Goal: Task Accomplishment & Management: Manage account settings

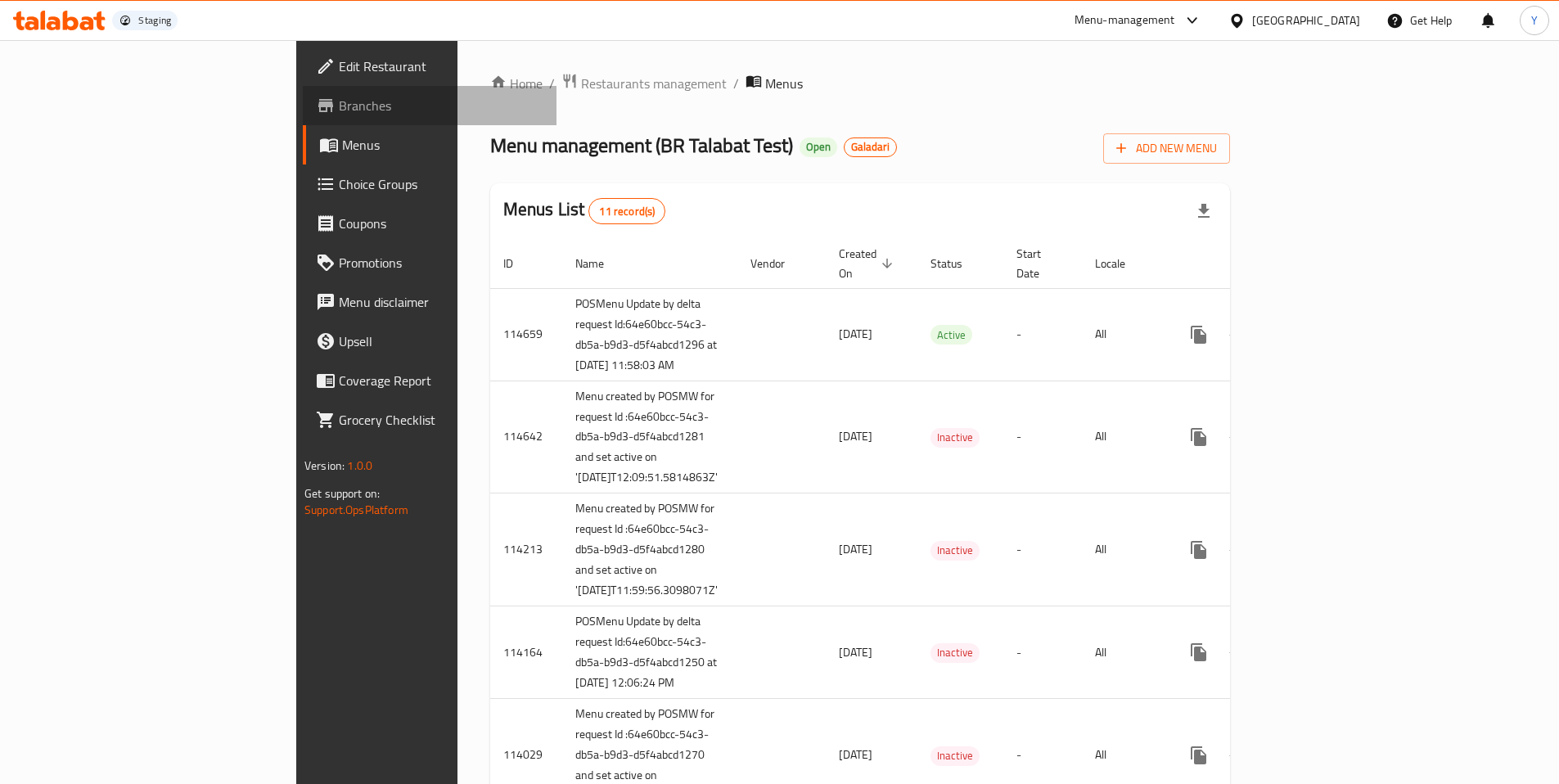
click at [339, 115] on span "Branches" at bounding box center [441, 105] width 204 height 19
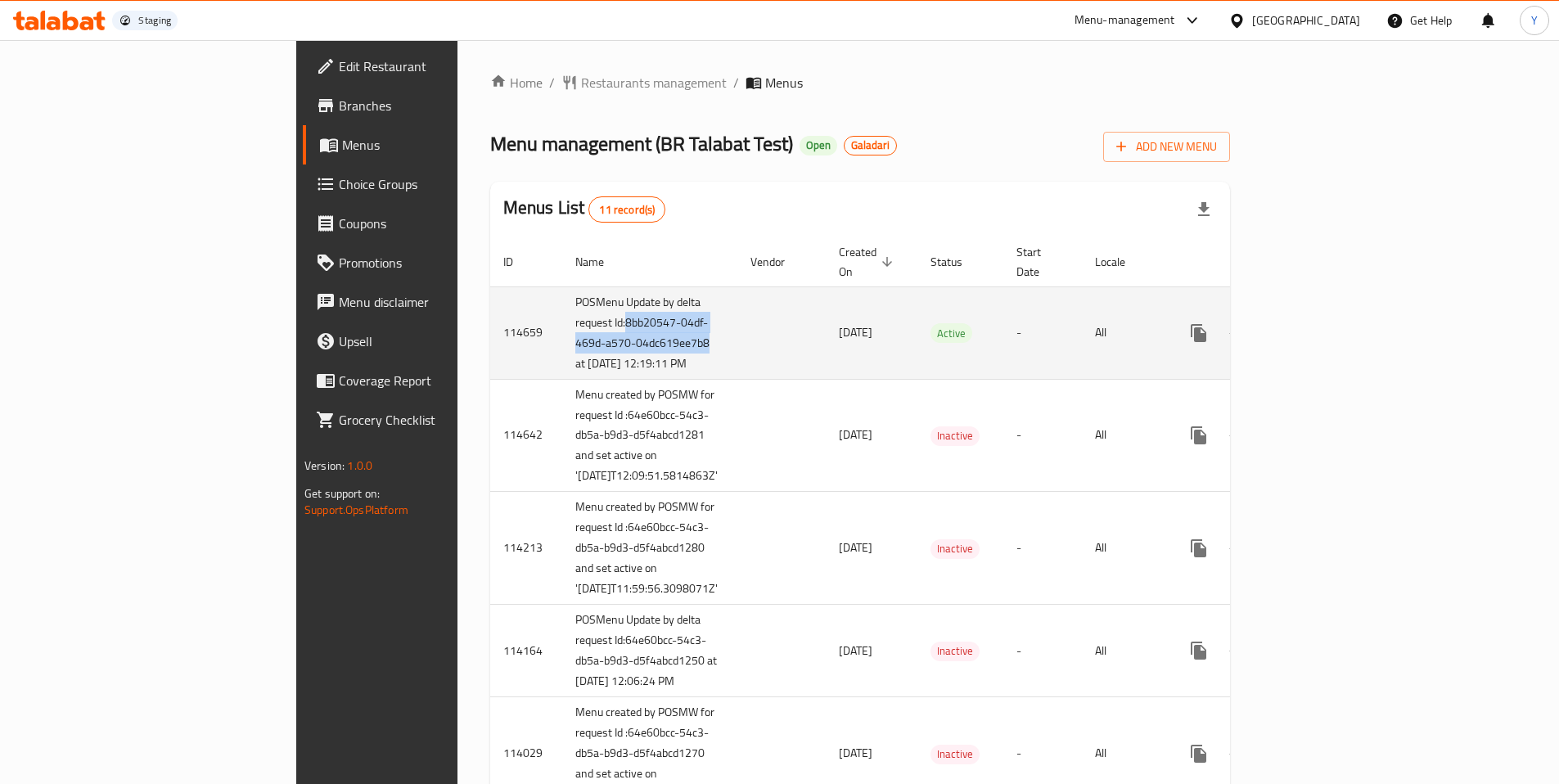
drag, startPoint x: 448, startPoint y: 362, endPoint x: 388, endPoint y: 324, distance: 71.0
click at [562, 324] on td "POSMenu Update by delta request Id:8bb20547-04df-469d-a570-04dc619ee7b8 at 9/17…" at bounding box center [650, 332] width 175 height 93
copy td "8bb20547-04df-469d-a570-04dc619ee7b8"
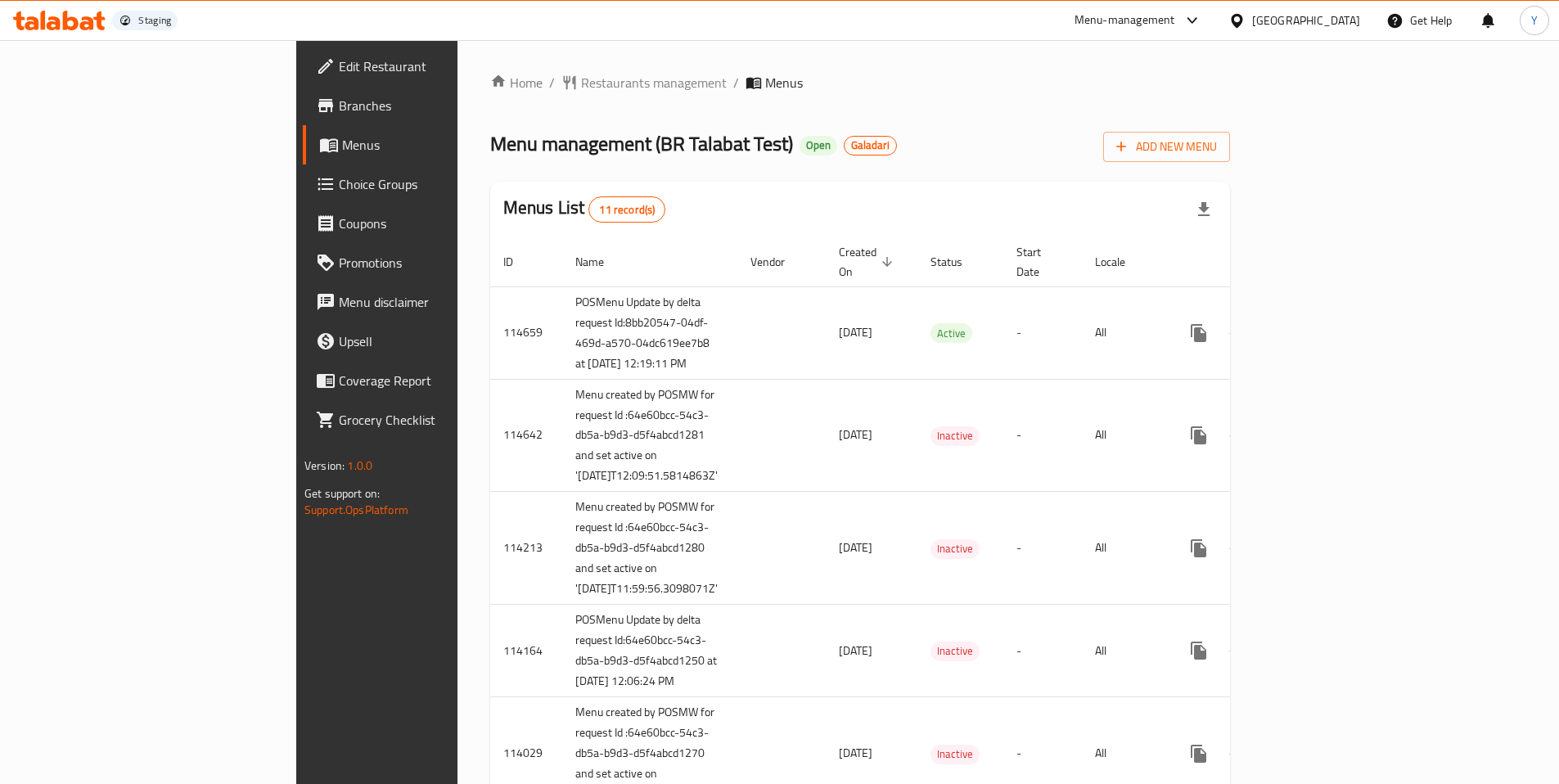
click at [898, 66] on div "Home / Restaurants management / Menus Menu management ( BR Talabat Test ) Open …" at bounding box center [860, 746] width 805 height 1412
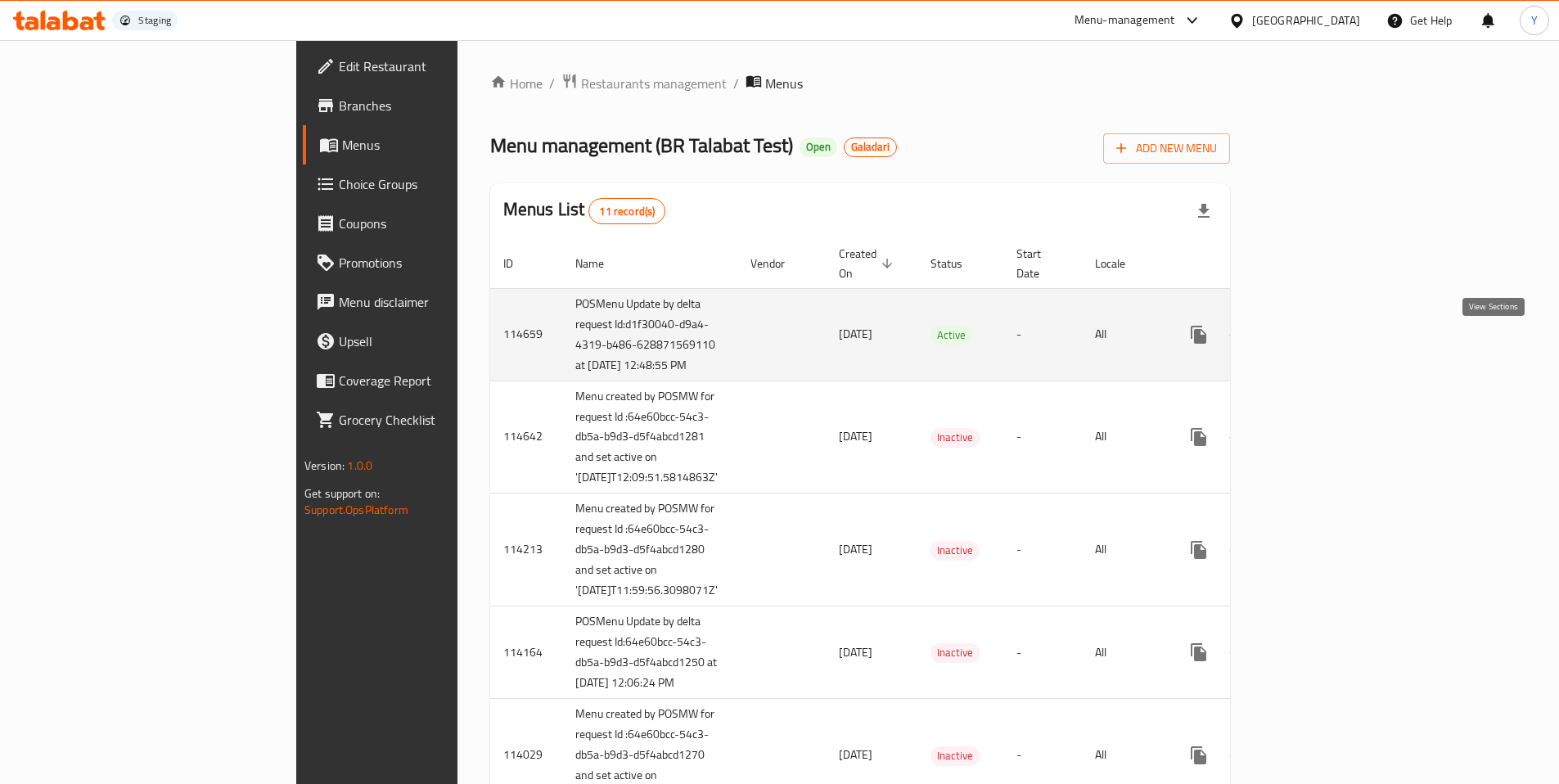
click at [1327, 344] on icon "enhanced table" at bounding box center [1317, 334] width 19 height 19
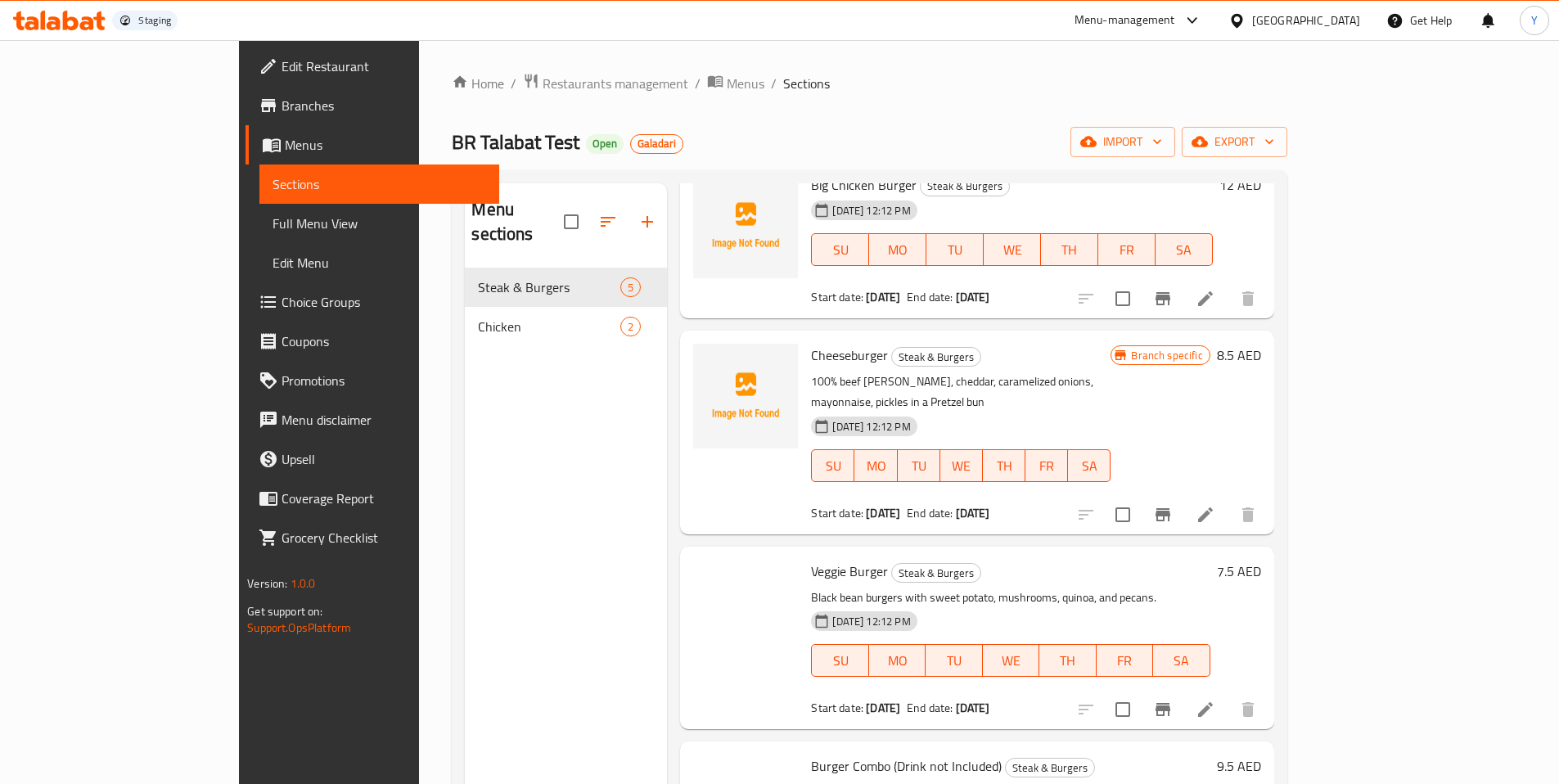
scroll to position [101, 0]
click at [1216, 504] on icon at bounding box center [1206, 513] width 19 height 19
